Goal: Check status

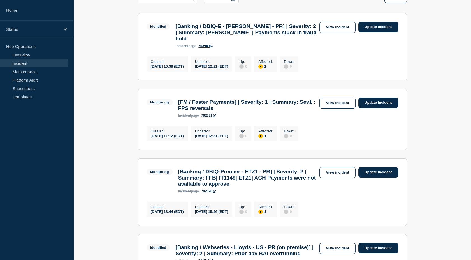
scroll to position [94, 0]
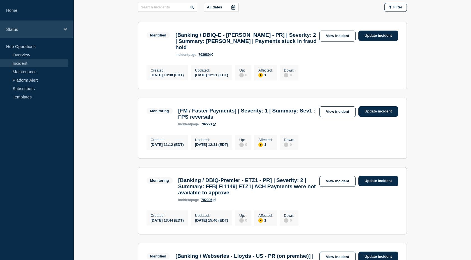
click at [64, 29] on icon at bounding box center [66, 29] width 4 height 4
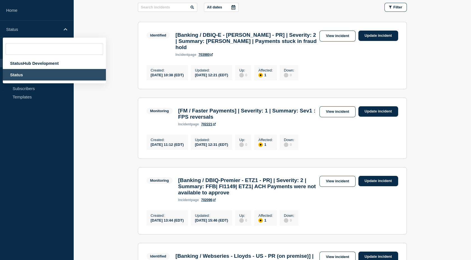
click at [79, 129] on main "All dates Filter Identified 1 Affected [Banking / DBIQ-E - [PERSON_NAME] - PR] …" at bounding box center [271, 231] width 397 height 477
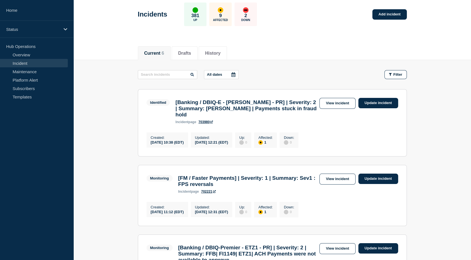
scroll to position [0, 0]
